Goal: Book appointment/travel/reservation

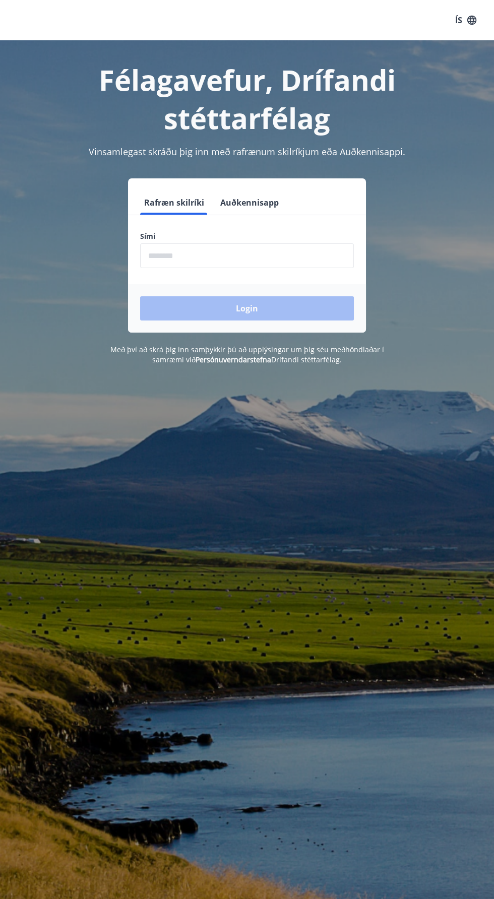
click at [278, 254] on input "phone" at bounding box center [247, 255] width 214 height 25
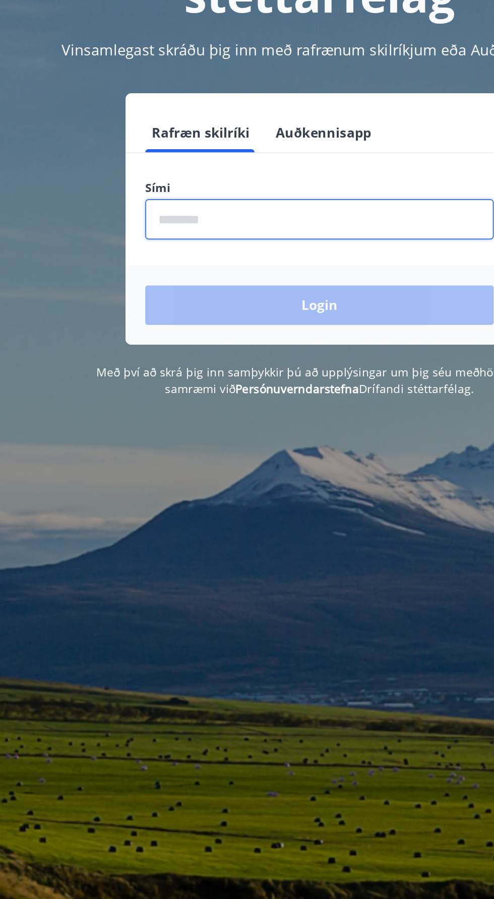
type input "********"
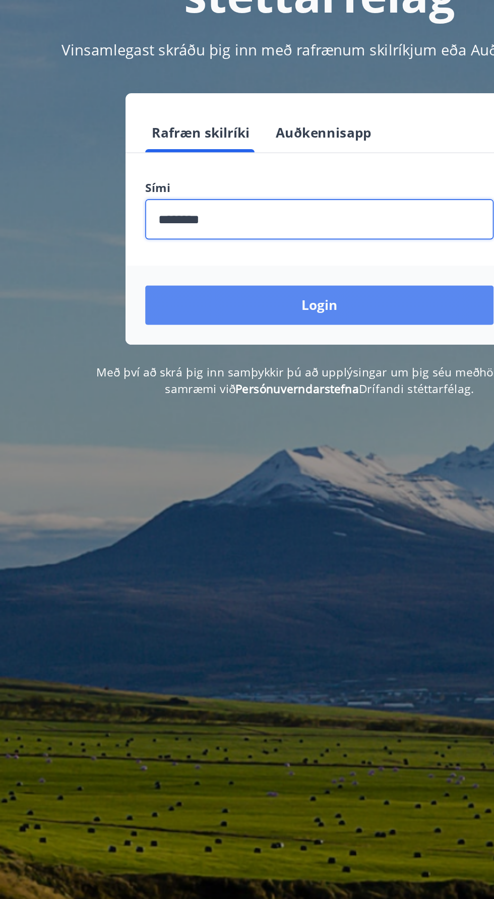
click at [304, 305] on button "Login" at bounding box center [247, 308] width 214 height 24
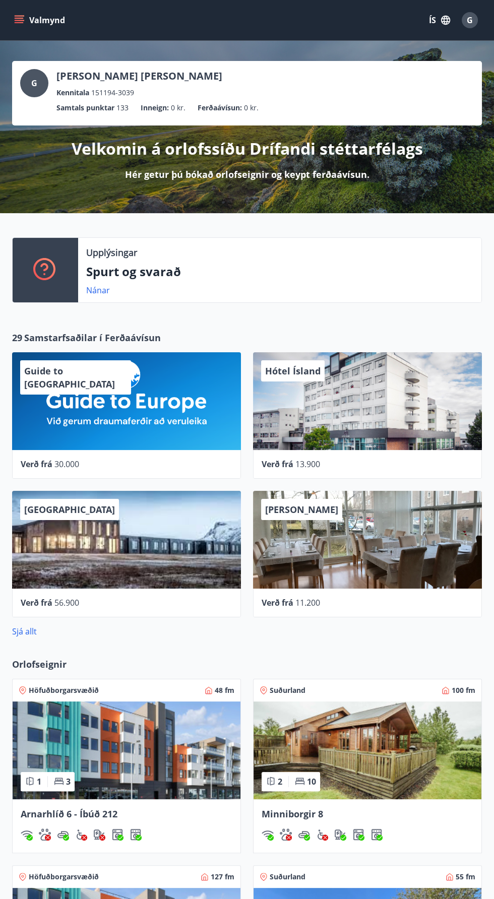
click at [20, 16] on icon "menu" at bounding box center [20, 16] width 11 height 1
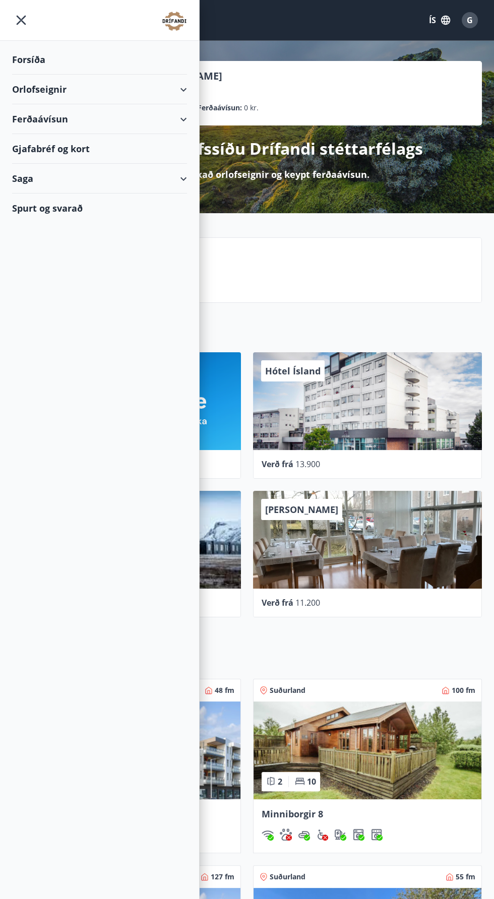
click at [156, 81] on div "Orlofseignir" at bounding box center [99, 90] width 175 height 30
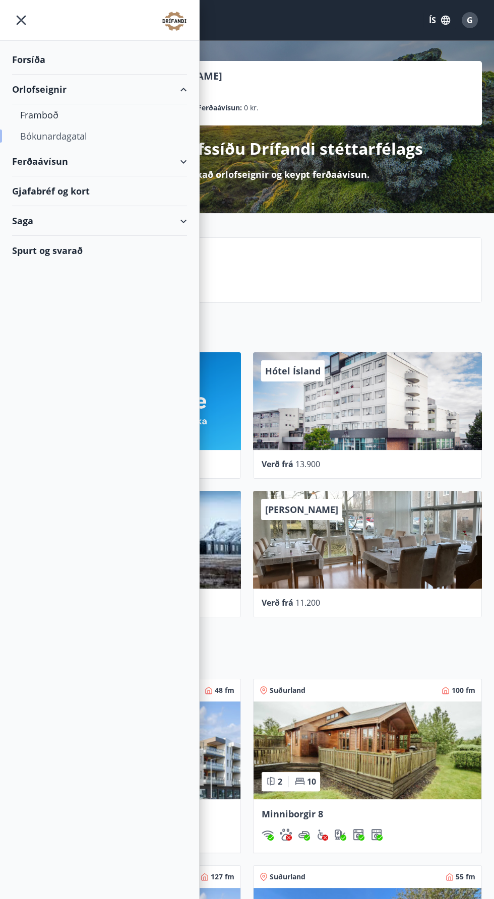
click at [140, 142] on div "Bókunardagatal" at bounding box center [99, 135] width 159 height 21
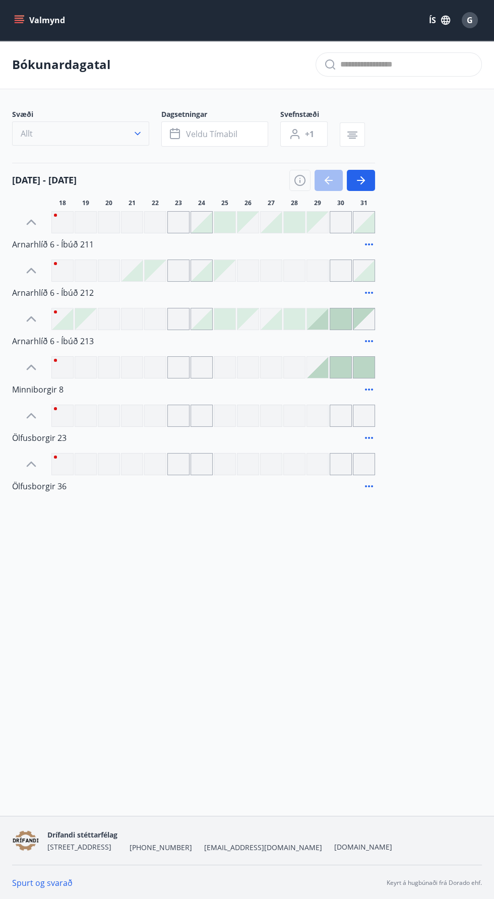
click at [106, 124] on button "Allt" at bounding box center [80, 133] width 137 height 24
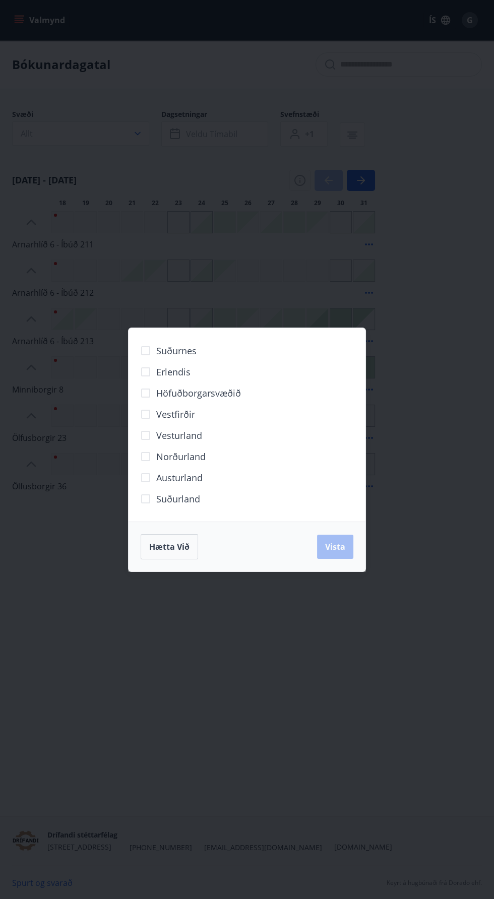
click at [317, 713] on div "Suðurnes Erlendis Höfuðborgarsvæðið Vestfirðir Vesturland Norðurland Austurland…" at bounding box center [247, 449] width 494 height 899
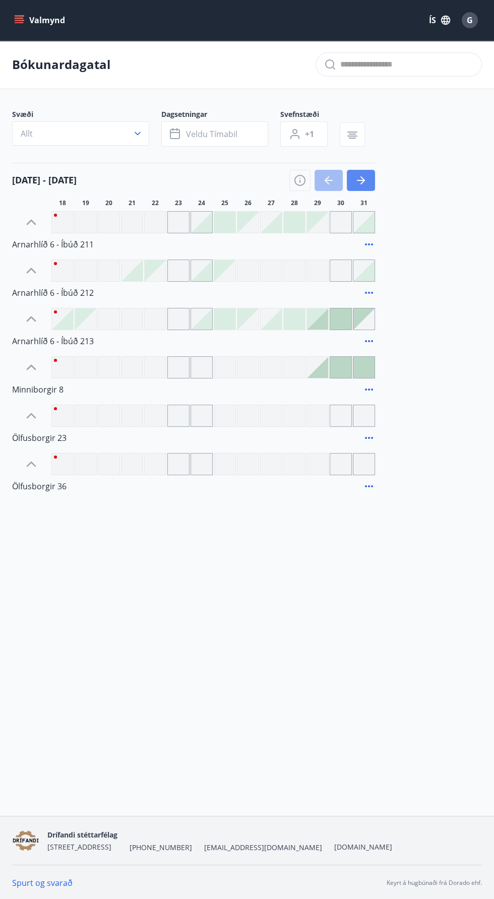
click at [362, 180] on icon "button" at bounding box center [361, 180] width 8 height 1
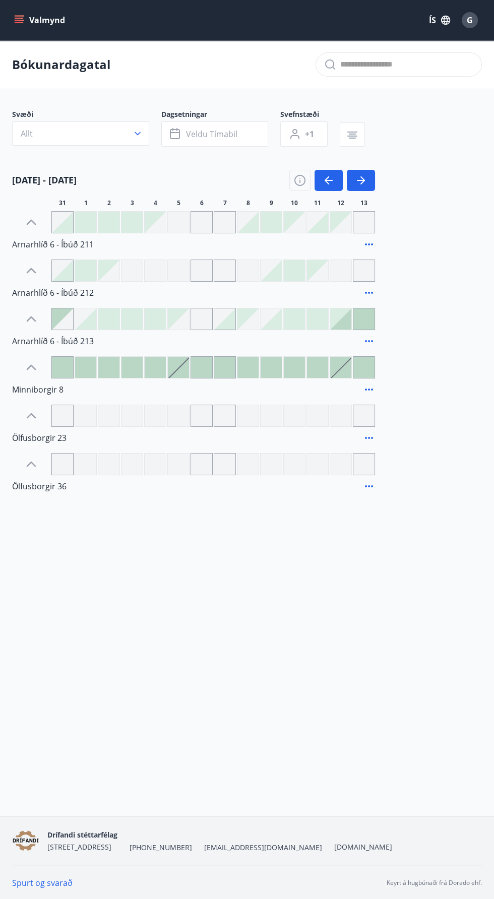
click at [294, 420] on div at bounding box center [294, 415] width 22 height 22
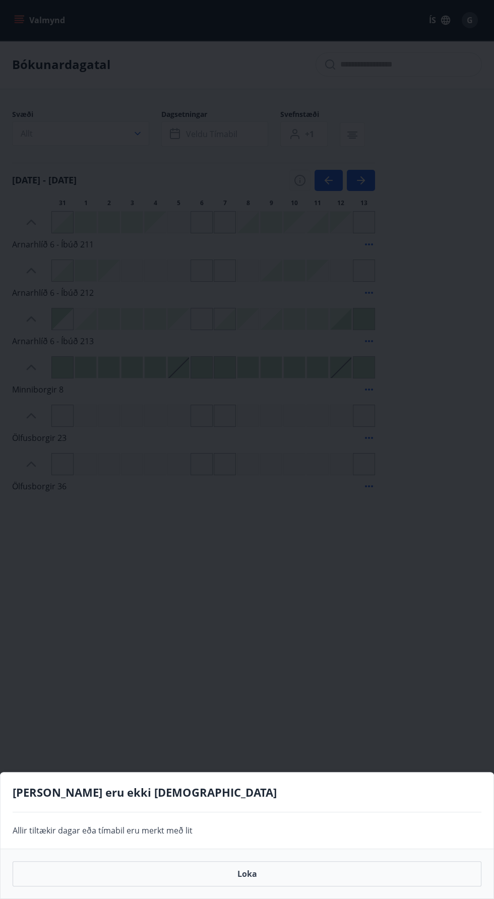
click at [284, 724] on div "Gráir dagar eru ekki bókanlegir Allir tiltækir dagar eða tímabil eru merkt með …" at bounding box center [247, 449] width 494 height 899
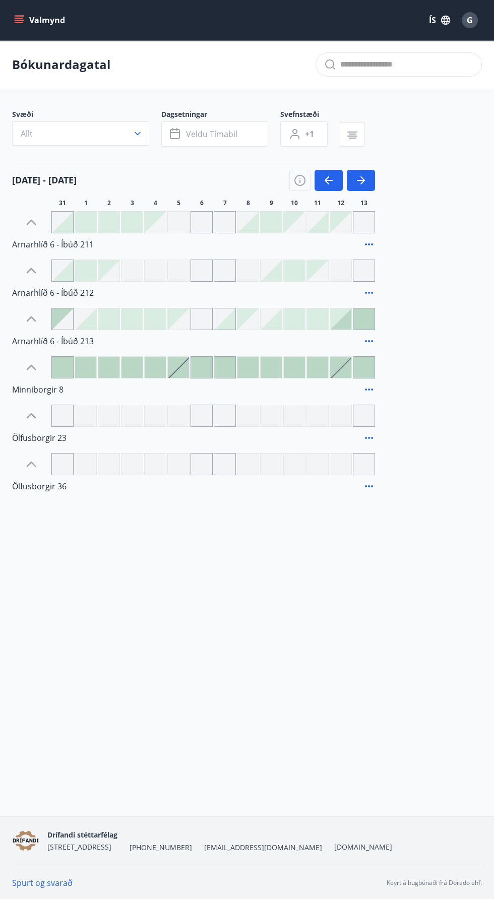
click at [31, 462] on icon at bounding box center [31, 464] width 16 height 16
click at [31, 463] on icon at bounding box center [31, 464] width 16 height 16
click at [33, 418] on icon at bounding box center [31, 416] width 16 height 16
click at [31, 415] on icon at bounding box center [31, 416] width 16 height 16
click at [270, 369] on div at bounding box center [270, 367] width 21 height 21
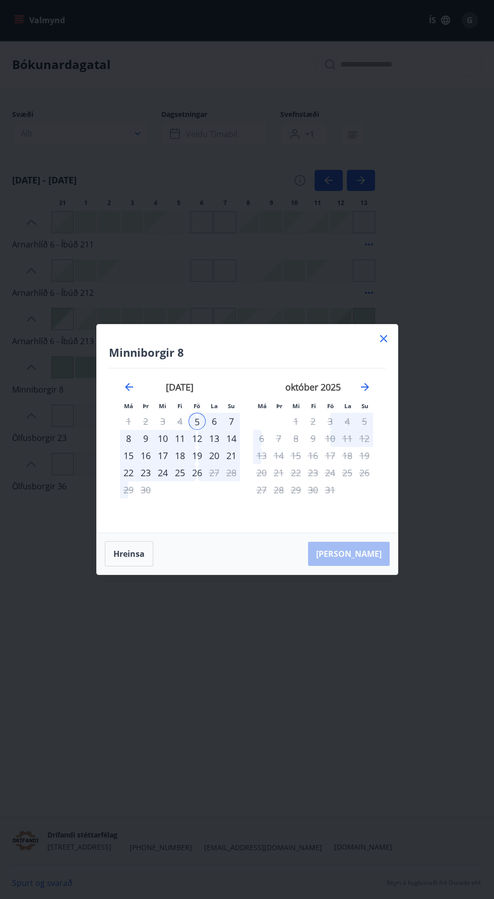
click at [148, 442] on div "9" at bounding box center [145, 438] width 17 height 17
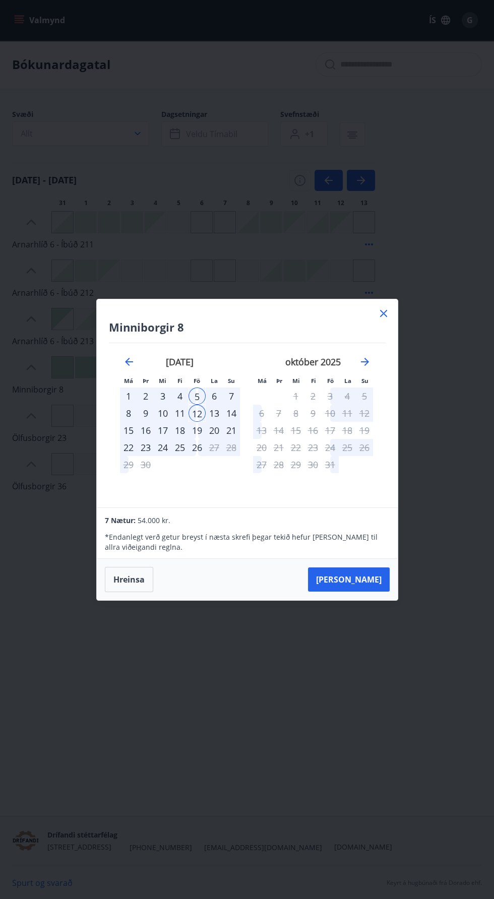
click at [383, 314] on icon at bounding box center [383, 313] width 2 height 2
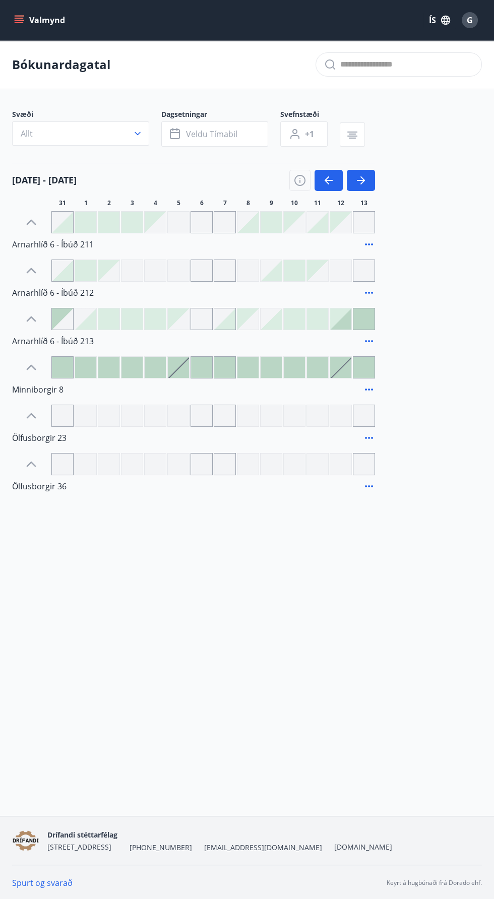
click at [43, 17] on button "Valmynd" at bounding box center [40, 20] width 57 height 18
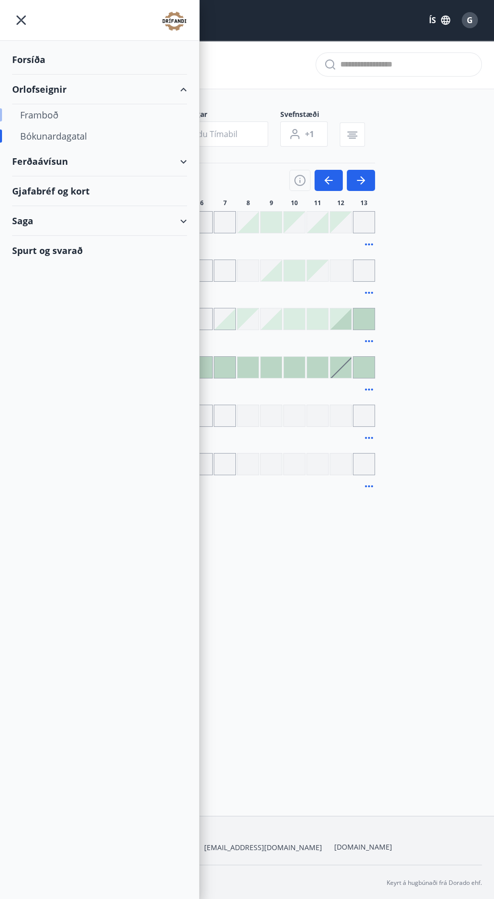
click at [59, 115] on div "Framboð" at bounding box center [99, 114] width 159 height 21
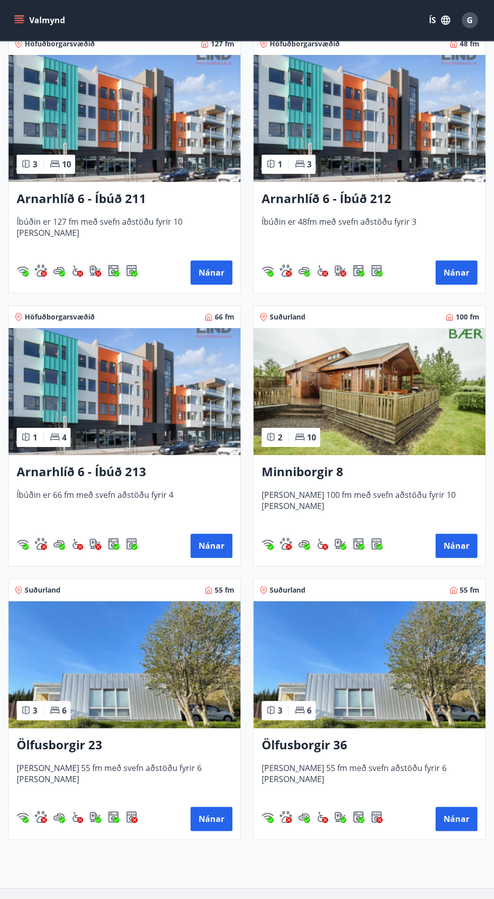
click at [393, 375] on img at bounding box center [369, 391] width 232 height 127
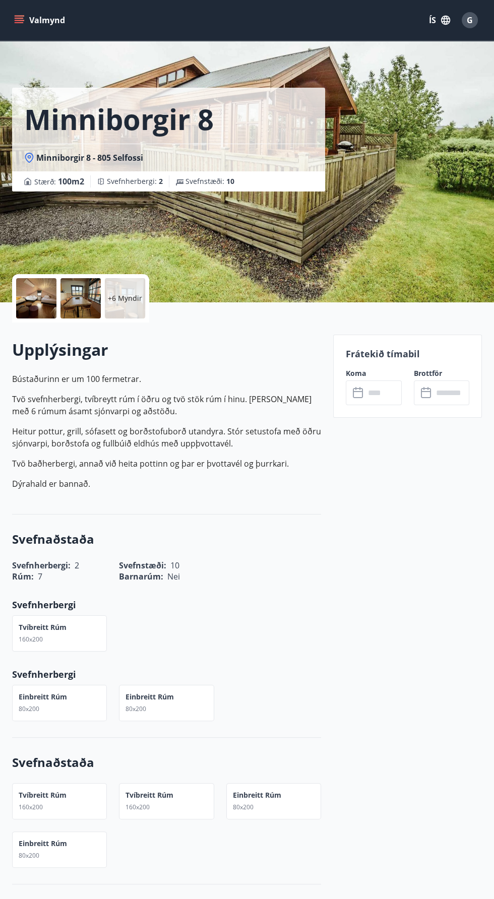
click at [374, 392] on input "text" at bounding box center [383, 392] width 36 height 25
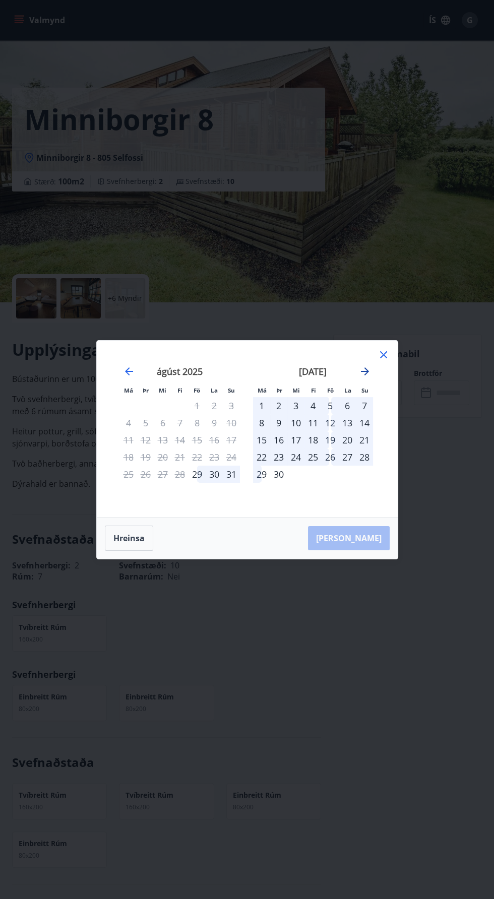
click at [364, 375] on icon "Move forward to switch to the next month." at bounding box center [365, 371] width 8 height 8
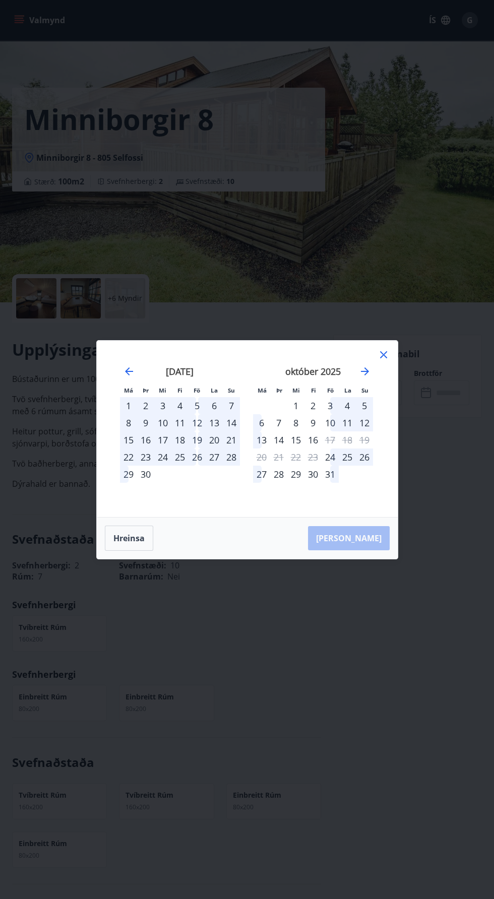
click at [196, 431] on div "12" at bounding box center [196, 422] width 17 height 17
click at [231, 431] on div "14" at bounding box center [231, 422] width 17 height 17
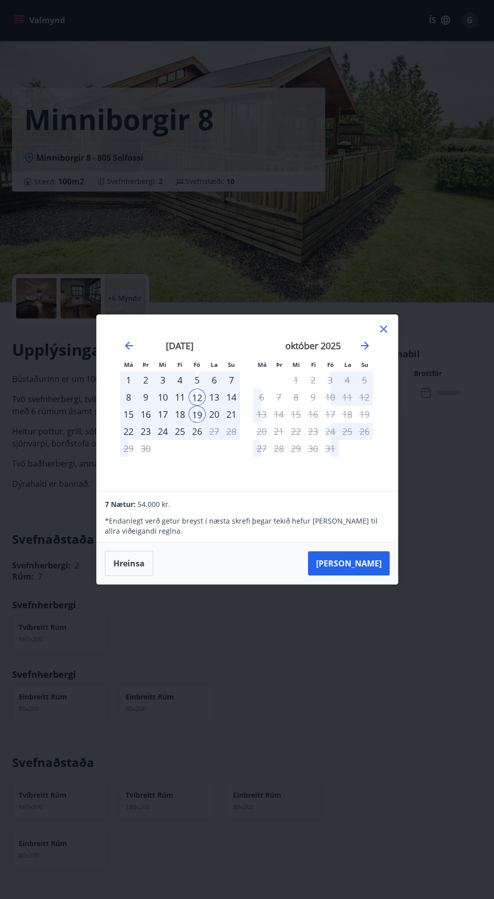
click at [383, 335] on icon at bounding box center [383, 329] width 12 height 12
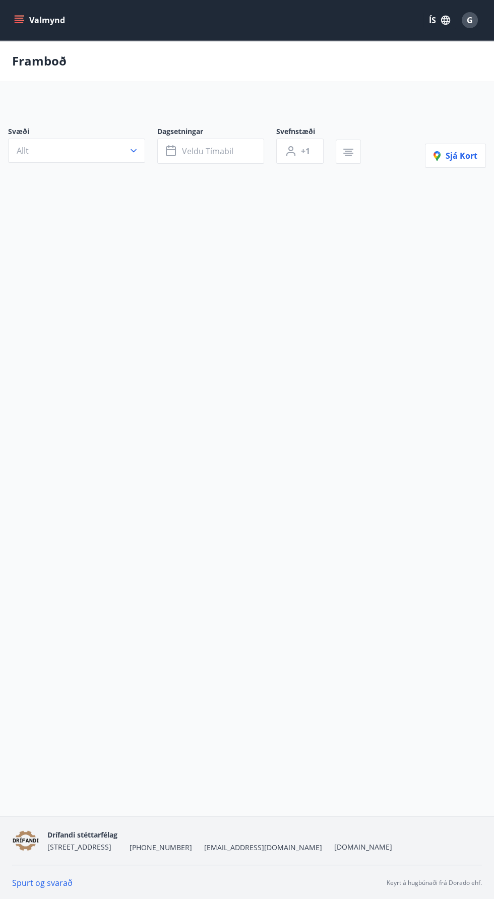
scroll to position [72, 0]
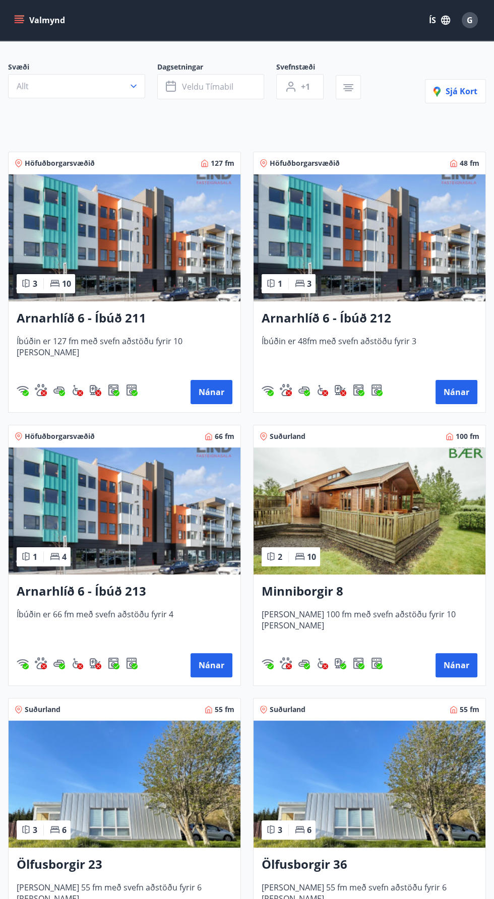
click at [446, 230] on img at bounding box center [369, 237] width 232 height 127
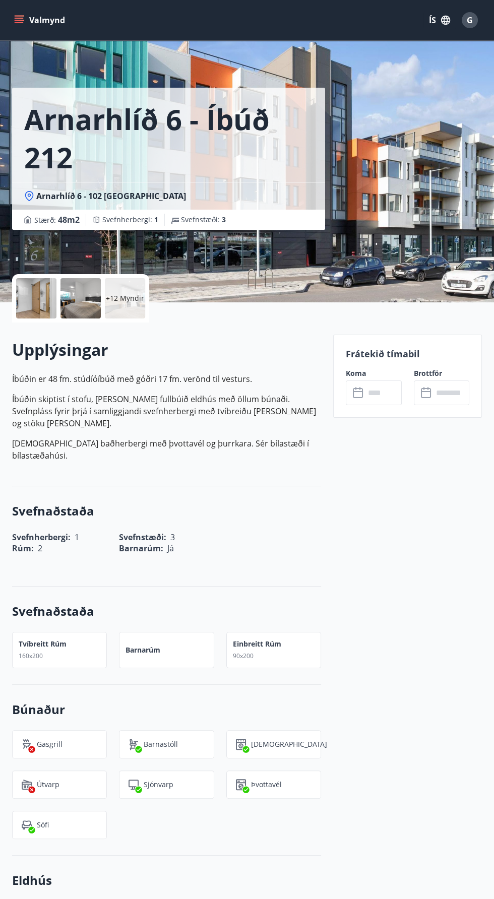
click at [382, 390] on input "text" at bounding box center [383, 392] width 36 height 25
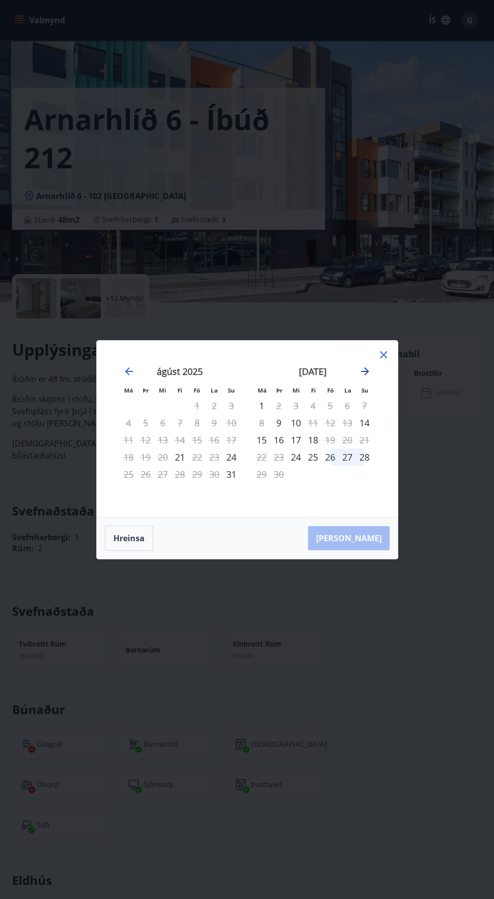
click at [361, 372] on icon "Move forward to switch to the next month." at bounding box center [365, 371] width 12 height 12
click at [364, 374] on icon "Move forward to switch to the next month." at bounding box center [365, 371] width 8 height 8
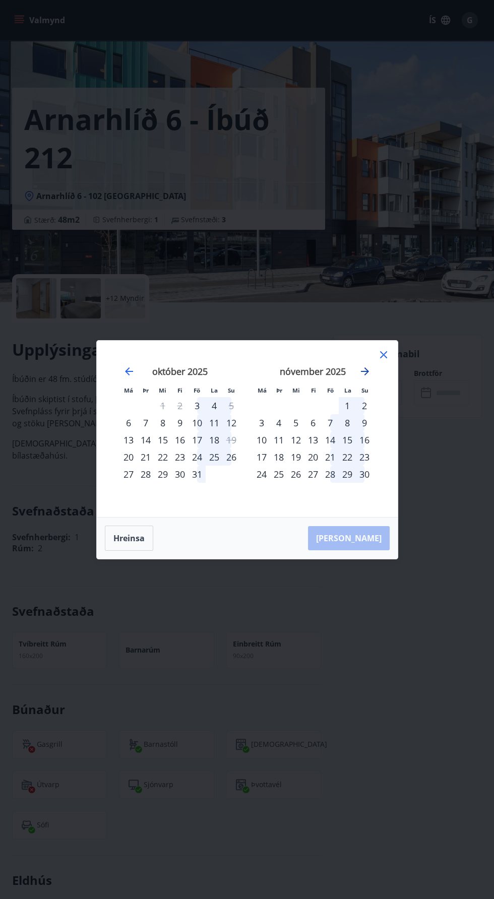
click at [364, 371] on icon "Move forward to switch to the next month." at bounding box center [365, 371] width 8 height 8
click at [383, 355] on icon at bounding box center [383, 355] width 2 height 2
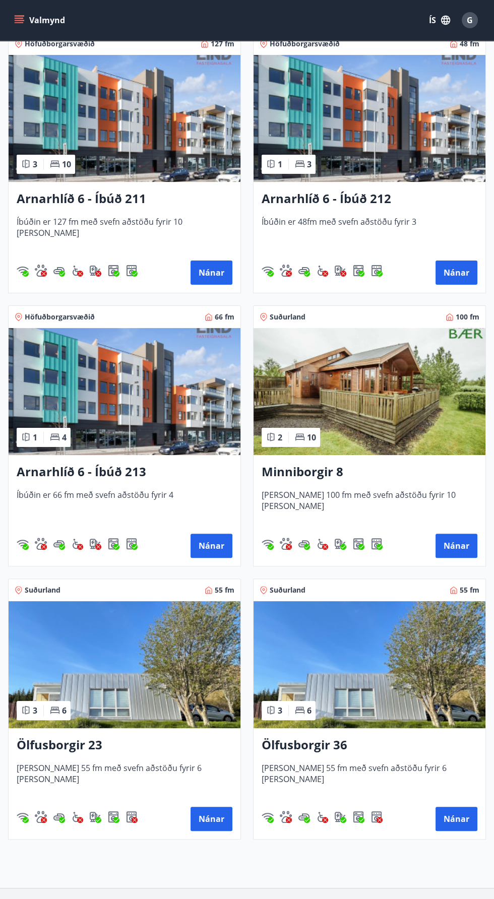
scroll to position [191, 0]
click at [85, 665] on img at bounding box center [125, 664] width 232 height 127
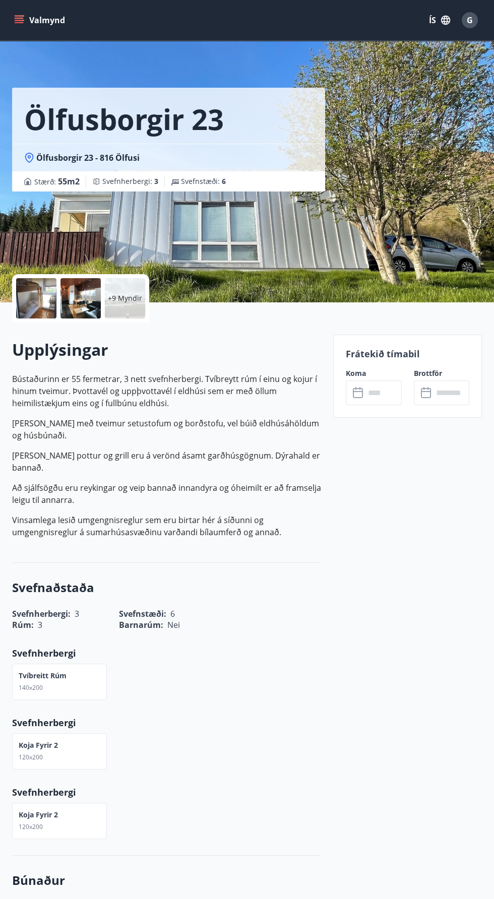
click at [377, 393] on input "text" at bounding box center [383, 392] width 36 height 25
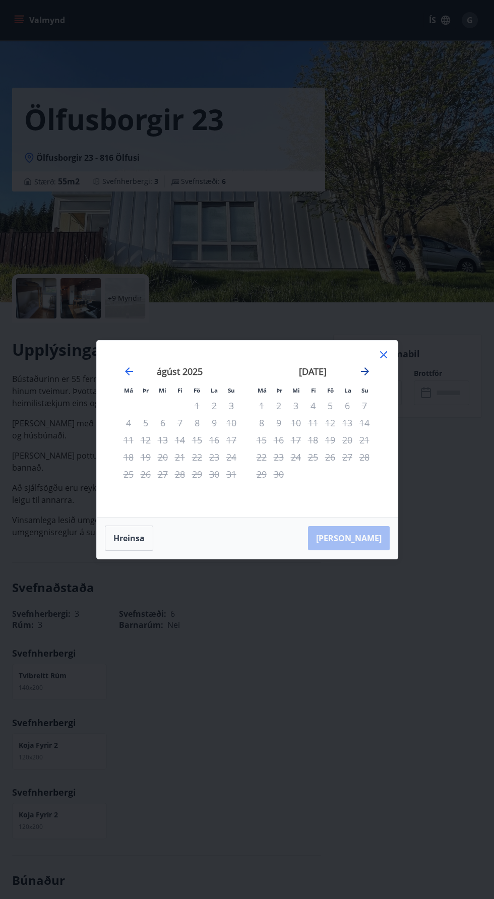
click at [364, 375] on icon "Move forward to switch to the next month." at bounding box center [365, 371] width 8 height 8
click at [364, 377] on icon "Move forward to switch to the next month." at bounding box center [365, 371] width 12 height 12
click at [364, 375] on icon "Move forward to switch to the next month." at bounding box center [365, 371] width 8 height 8
click at [365, 375] on icon "Move forward to switch to the next month." at bounding box center [365, 371] width 8 height 8
click at [381, 361] on icon at bounding box center [383, 355] width 12 height 12
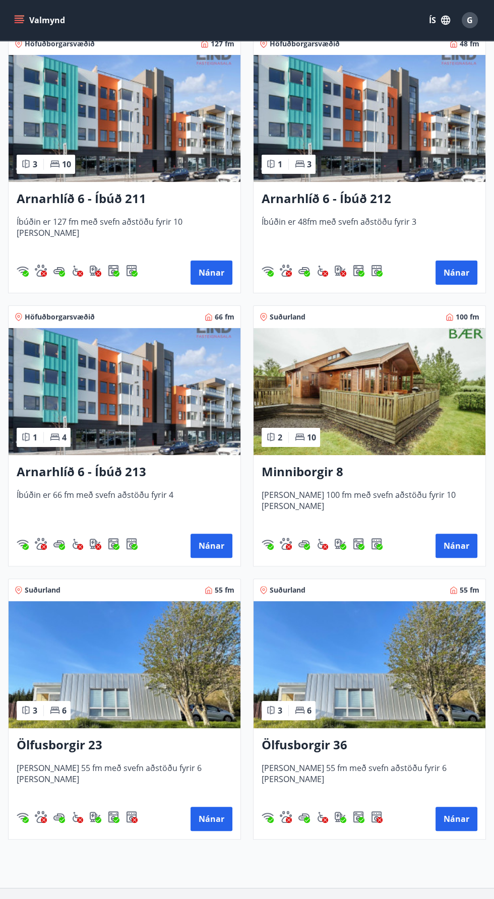
click at [339, 686] on img at bounding box center [369, 664] width 232 height 127
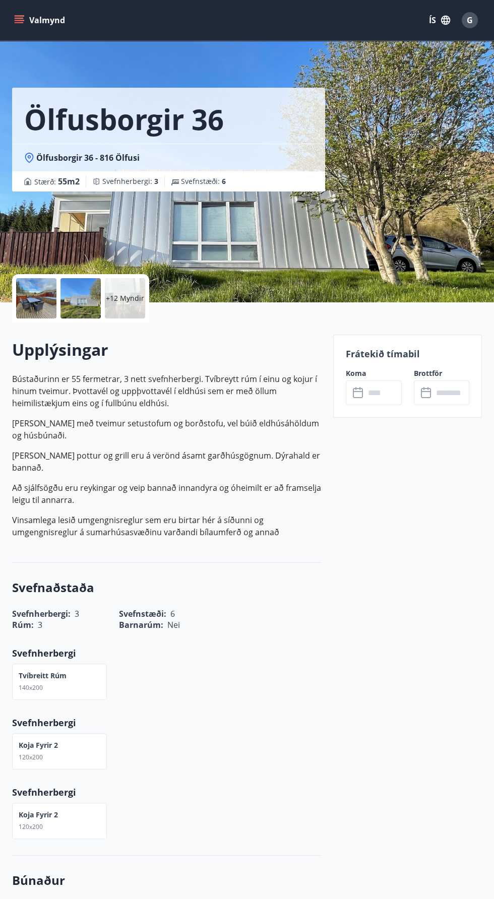
click at [48, 282] on div at bounding box center [36, 298] width 40 height 40
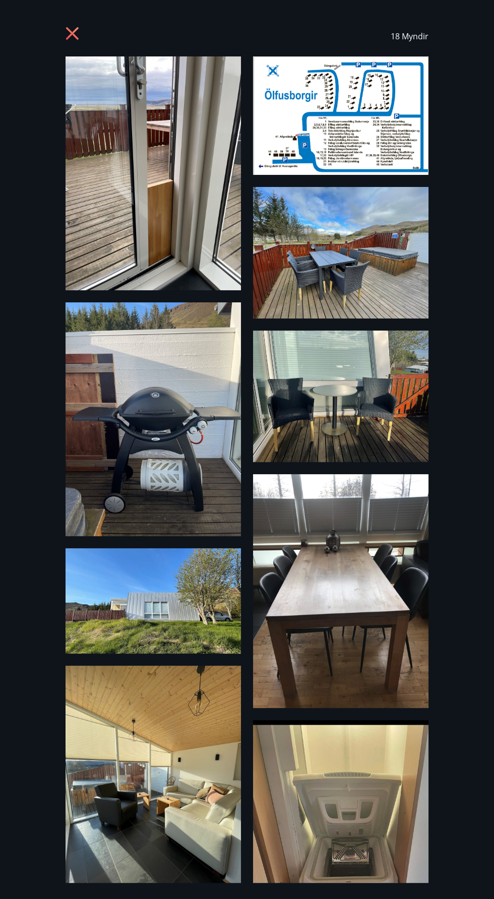
click at [75, 28] on icon at bounding box center [73, 35] width 16 height 16
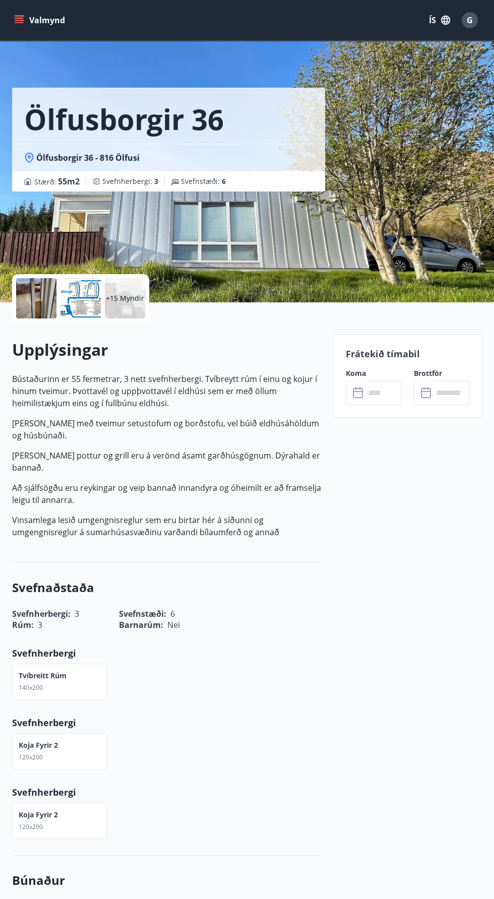
click at [367, 389] on input "text" at bounding box center [383, 392] width 36 height 25
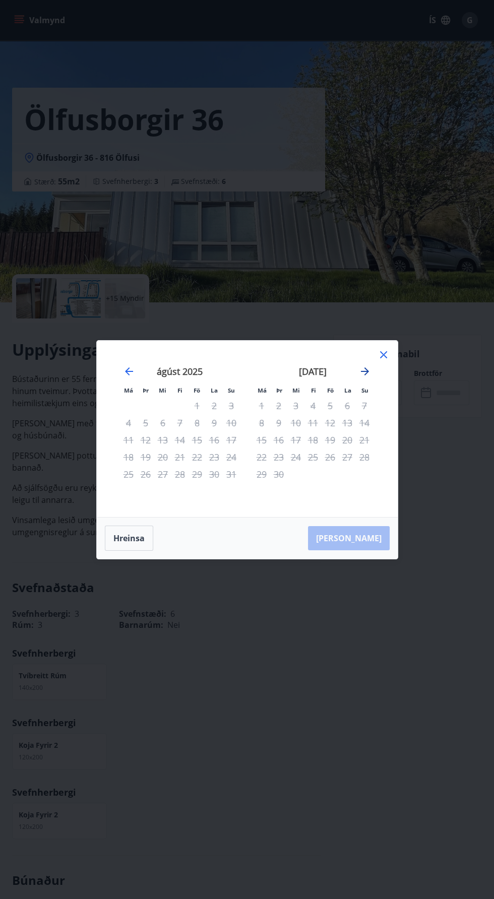
click at [367, 377] on icon "Move forward to switch to the next month." at bounding box center [365, 371] width 12 height 12
click at [364, 375] on icon "Move forward to switch to the next month." at bounding box center [365, 371] width 8 height 8
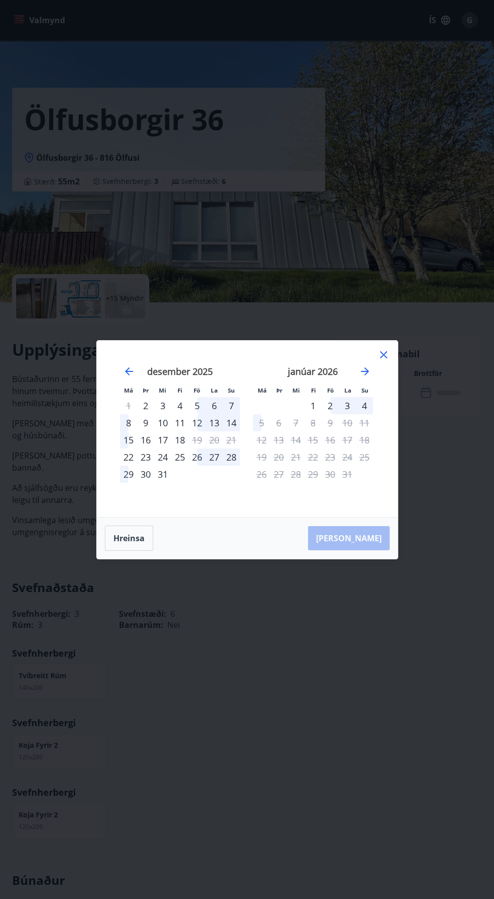
click at [383, 355] on icon at bounding box center [383, 355] width 2 height 2
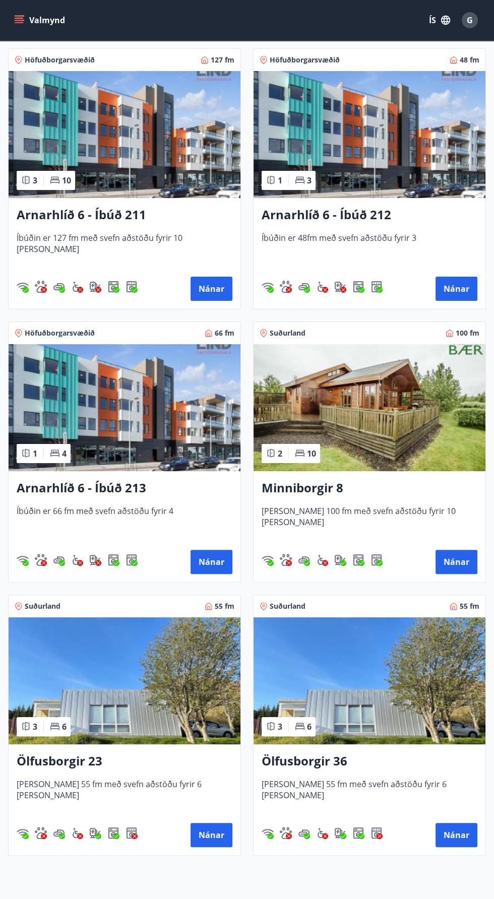
scroll to position [170, 0]
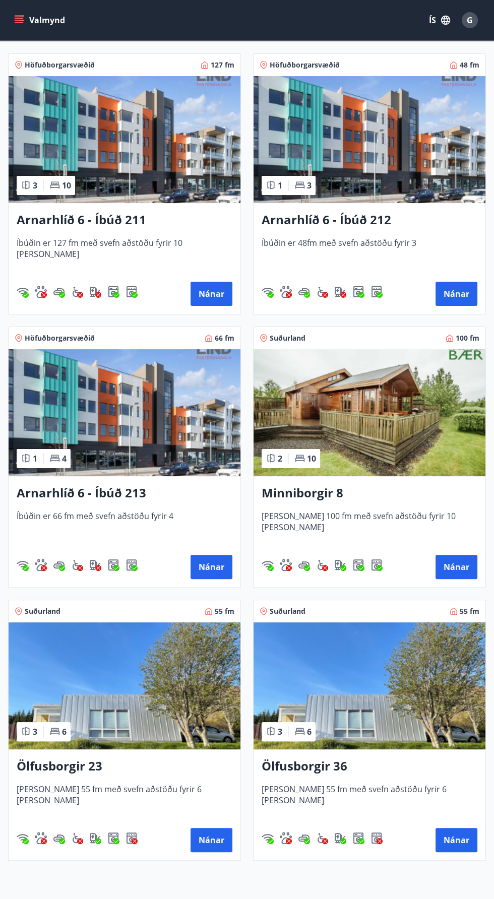
click at [175, 439] on img at bounding box center [125, 412] width 232 height 127
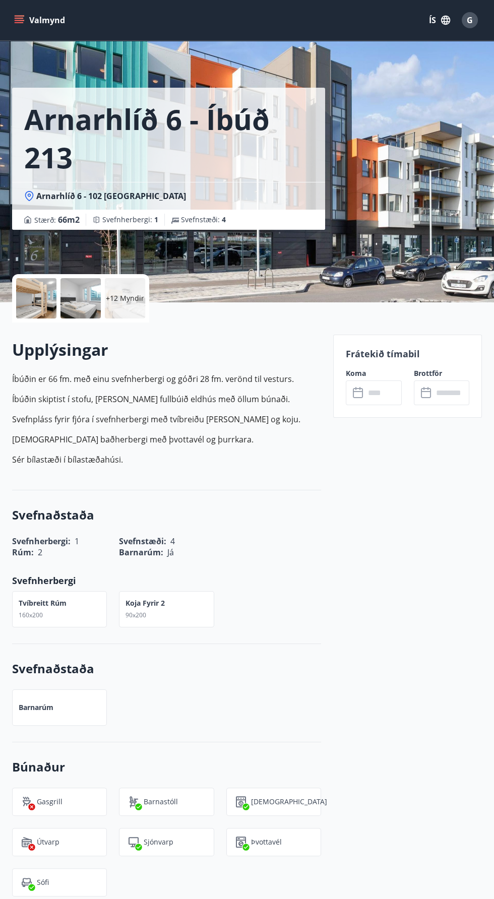
click at [378, 392] on input "text" at bounding box center [383, 392] width 36 height 25
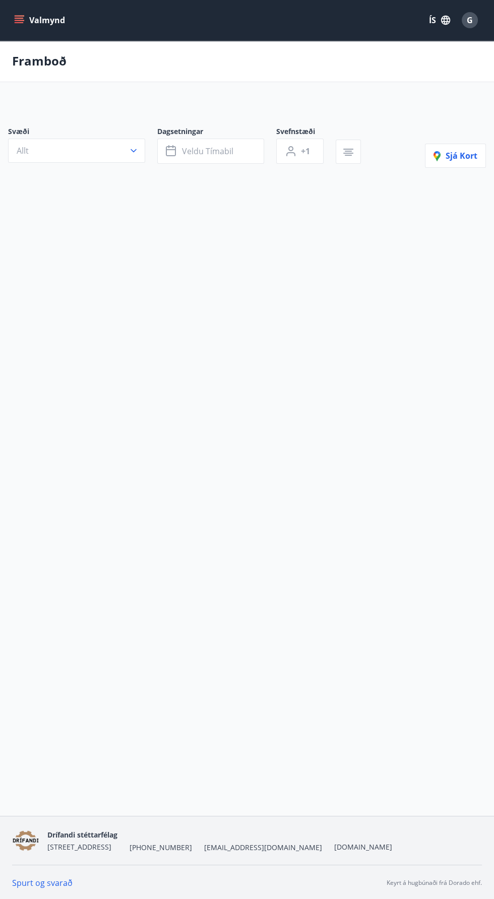
scroll to position [72, 0]
